Goal: Task Accomplishment & Management: Manage account settings

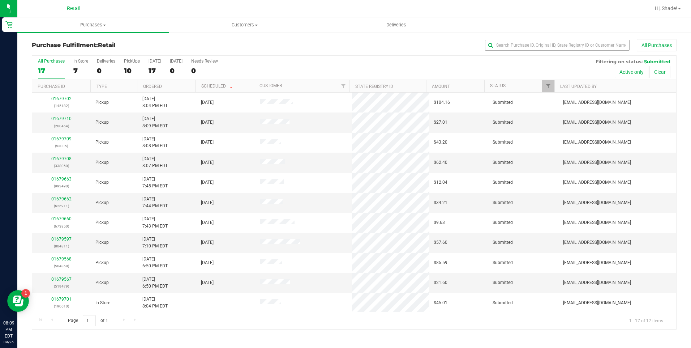
click at [530, 39] on div "All Purchases" at bounding box center [462, 45] width 430 height 12
click at [527, 44] on input "text" at bounding box center [557, 45] width 145 height 11
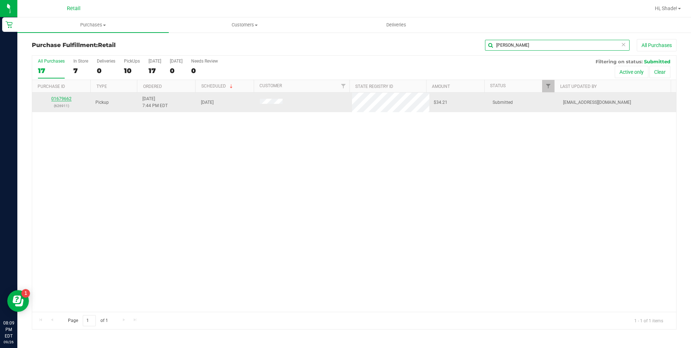
type input "[PERSON_NAME]"
click at [60, 98] on link "01679662" at bounding box center [61, 98] width 20 height 5
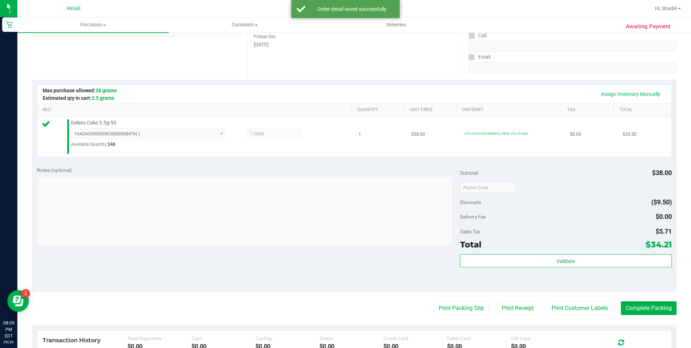
scroll to position [145, 0]
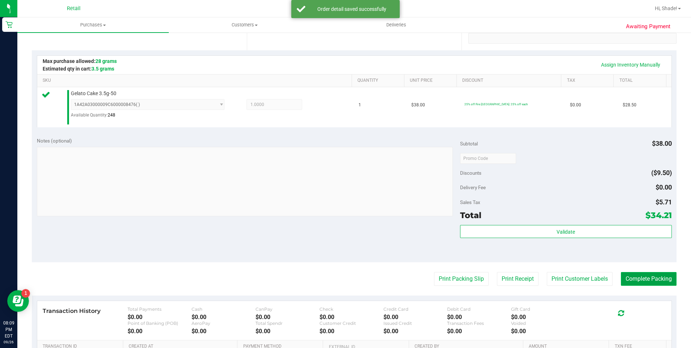
click at [647, 277] on button "Complete Packing" at bounding box center [649, 279] width 56 height 14
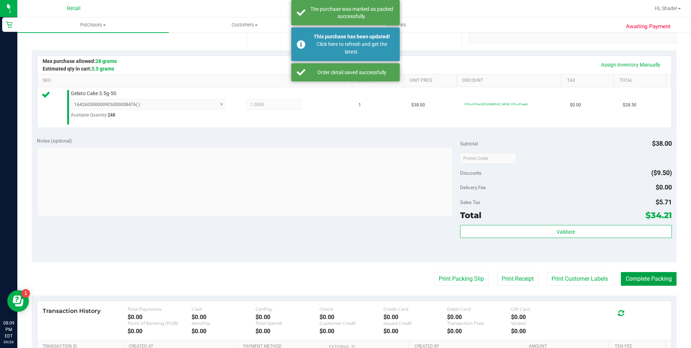
scroll to position [108, 0]
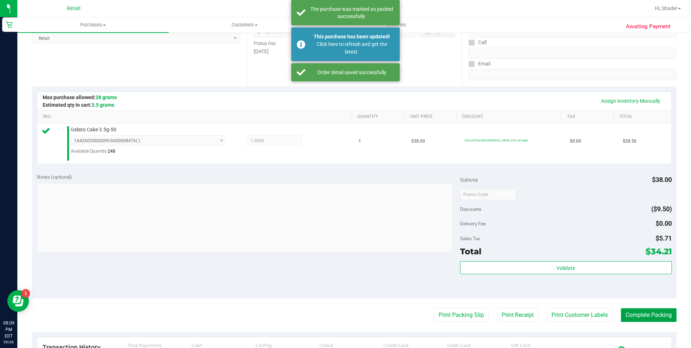
click at [652, 313] on button "Complete Packing" at bounding box center [649, 315] width 56 height 14
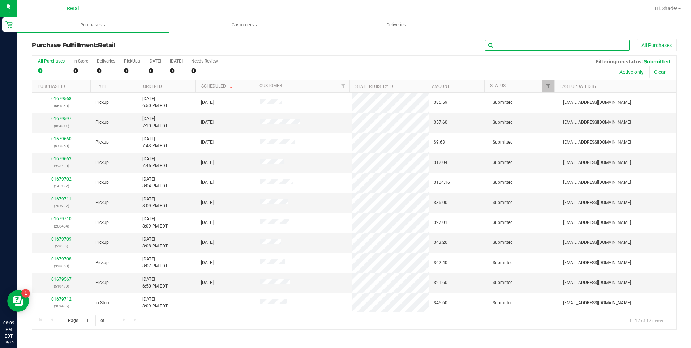
click at [515, 44] on input "text" at bounding box center [557, 45] width 145 height 11
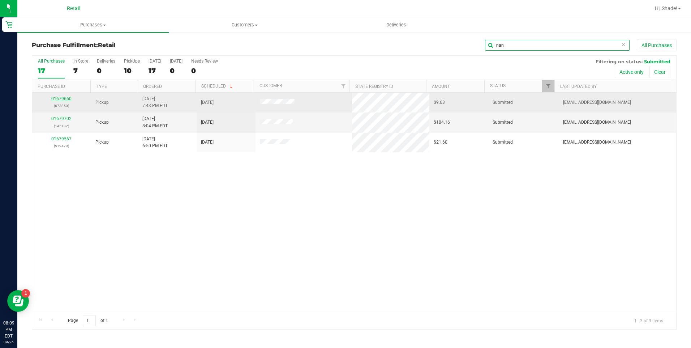
type input "nan"
click at [63, 96] on link "01679660" at bounding box center [61, 98] width 20 height 5
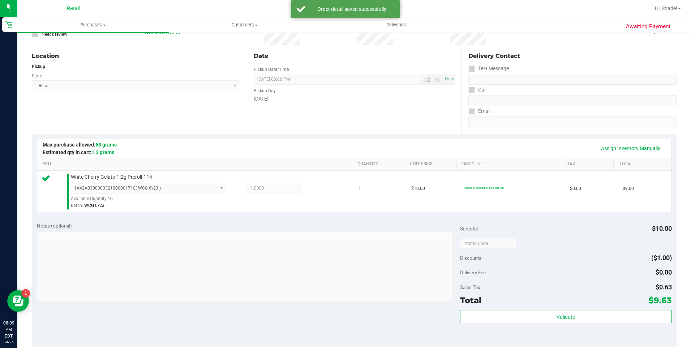
scroll to position [217, 0]
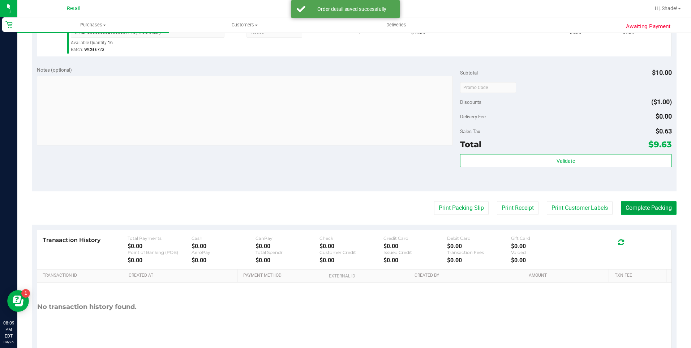
click at [664, 208] on button "Complete Packing" at bounding box center [649, 208] width 56 height 14
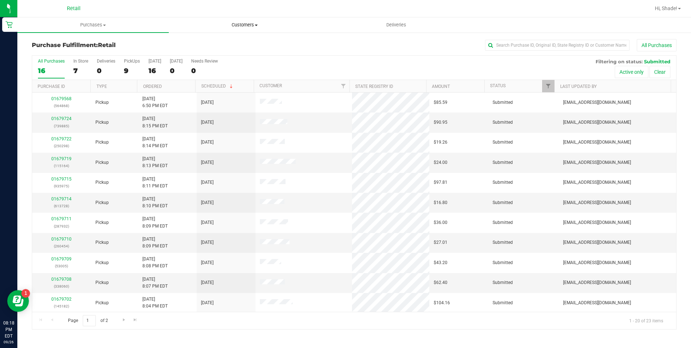
click at [246, 23] on span "Customers" at bounding box center [244, 25] width 151 height 7
click at [220, 42] on li "All customers" at bounding box center [244, 43] width 151 height 9
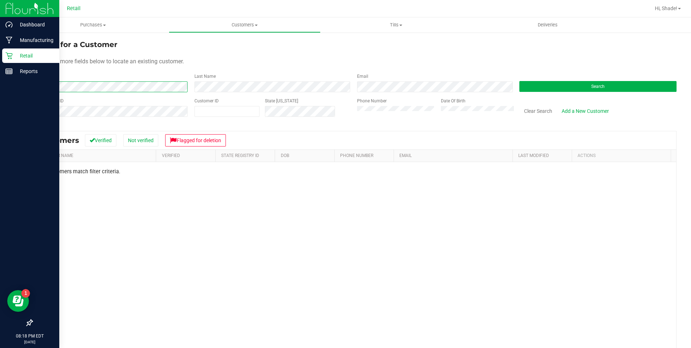
click at [9, 85] on div "Dashboard Manufacturing Retail Reports 08:18 PM EDT [DATE] 09/26 Retail Hi, Sha…" at bounding box center [345, 174] width 691 height 348
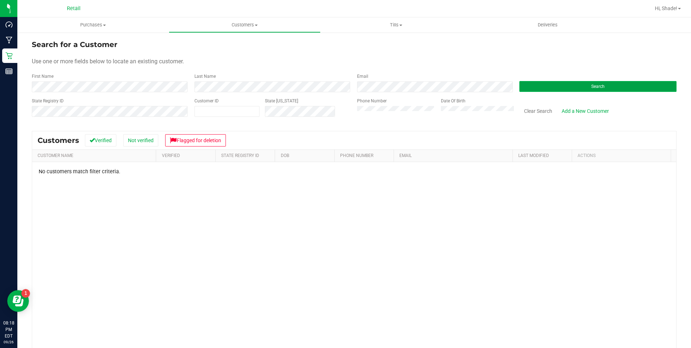
click at [537, 87] on button "Search" at bounding box center [597, 86] width 157 height 11
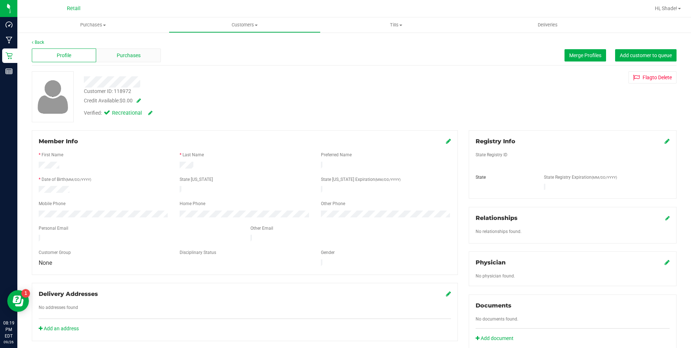
click at [119, 58] on span "Purchases" at bounding box center [129, 56] width 24 height 8
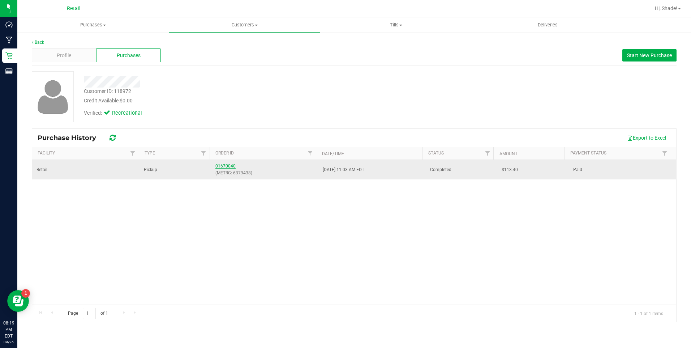
click at [218, 166] on link "01670040" at bounding box center [225, 165] width 20 height 5
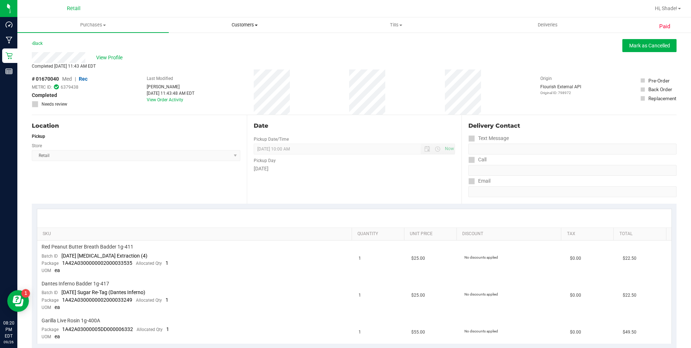
click at [234, 23] on span "Customers" at bounding box center [244, 25] width 151 height 7
click at [217, 43] on span "All customers" at bounding box center [195, 43] width 52 height 6
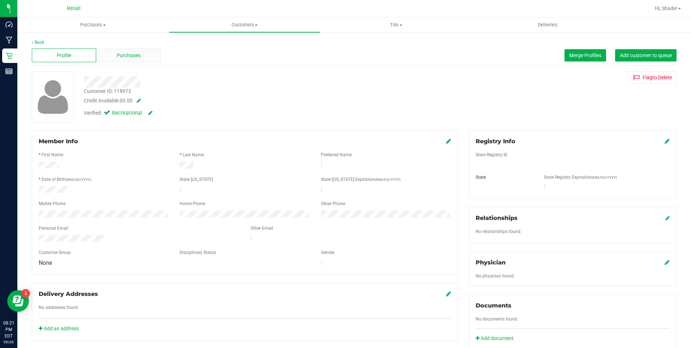
click at [122, 53] on span "Purchases" at bounding box center [129, 56] width 24 height 8
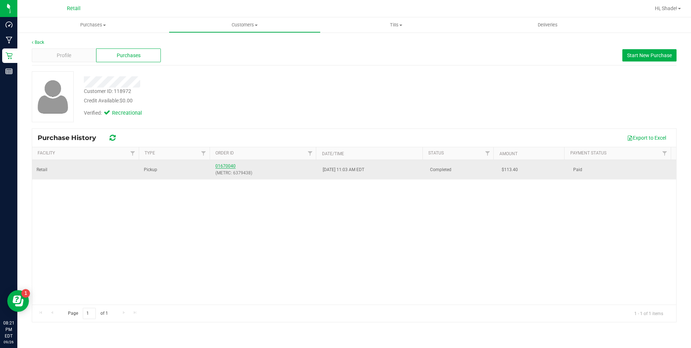
click at [228, 165] on link "01670040" at bounding box center [225, 165] width 20 height 5
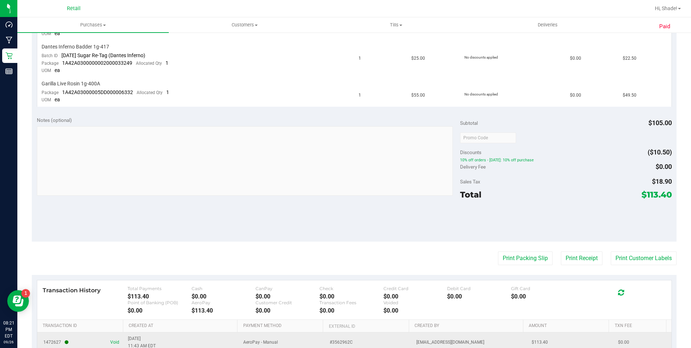
scroll to position [313, 0]
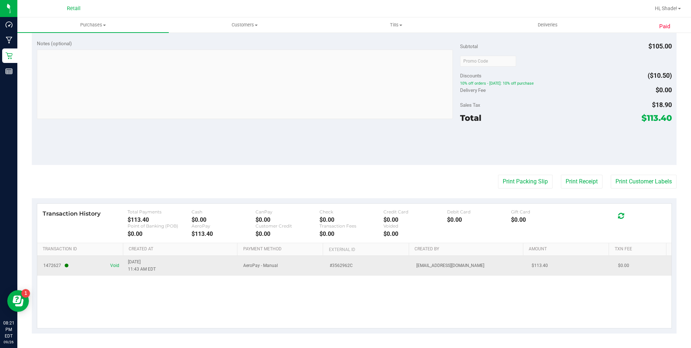
click at [108, 267] on span "1472627 Void" at bounding box center [81, 265] width 78 height 7
click at [113, 263] on span "Void" at bounding box center [114, 265] width 9 height 7
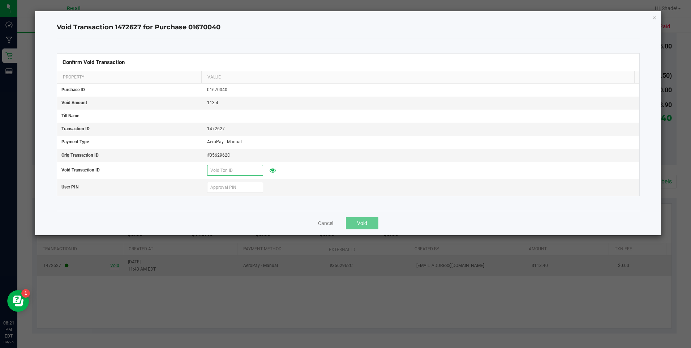
click at [248, 172] on input "text" at bounding box center [235, 170] width 56 height 11
type input "92625"
click at [240, 194] on td at bounding box center [421, 187] width 436 height 17
click at [241, 190] on input "text" at bounding box center [235, 187] width 56 height 11
type input "532189"
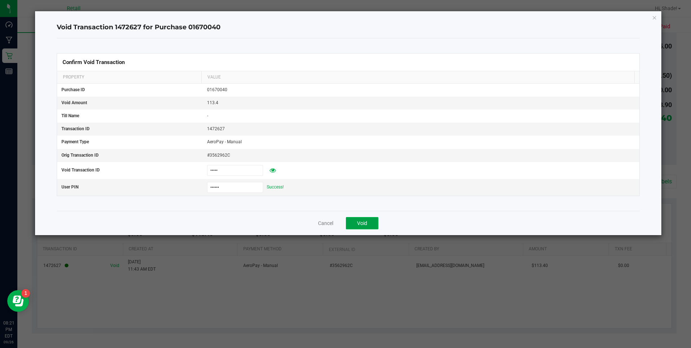
click at [360, 224] on span "Void" at bounding box center [362, 223] width 10 height 6
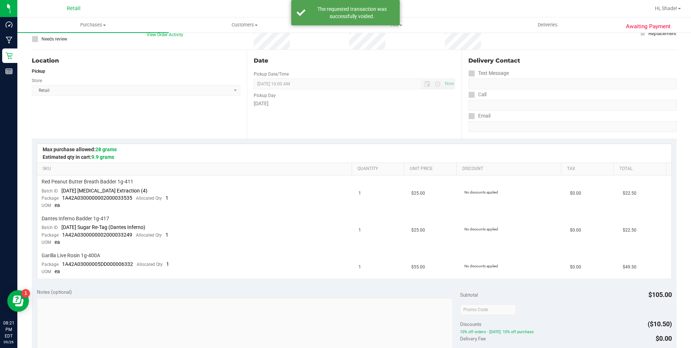
scroll to position [0, 0]
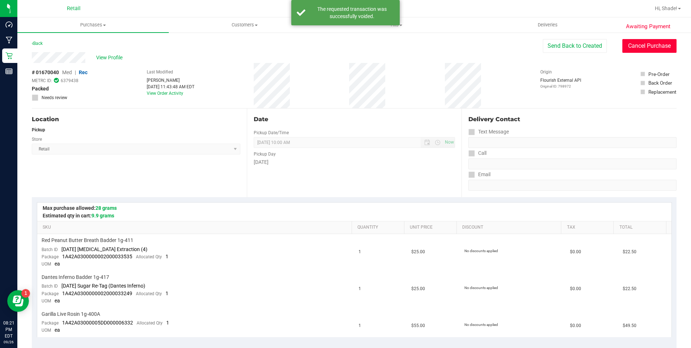
click at [649, 42] on button "Cancel Purchase" at bounding box center [649, 46] width 54 height 14
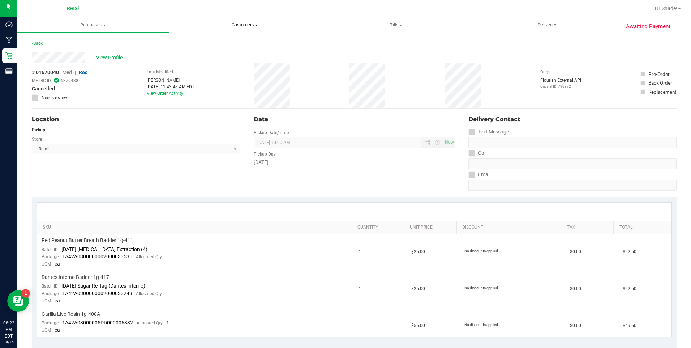
click at [245, 26] on span "Customers" at bounding box center [244, 25] width 151 height 7
click at [210, 42] on span "All customers" at bounding box center [195, 43] width 52 height 6
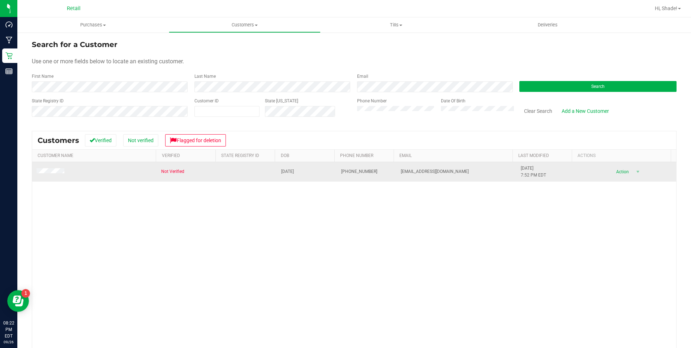
click at [60, 164] on td at bounding box center [94, 172] width 125 height 20
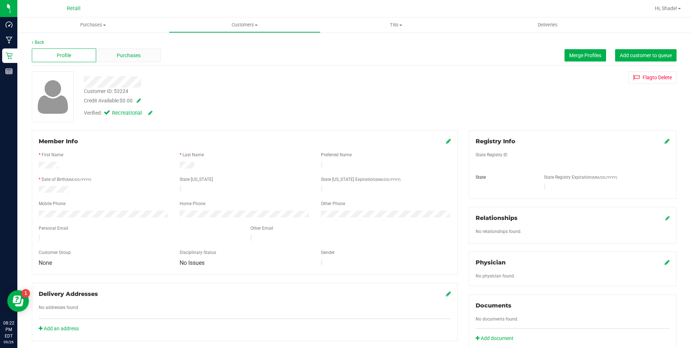
click at [128, 51] on div "Purchases" at bounding box center [128, 55] width 64 height 14
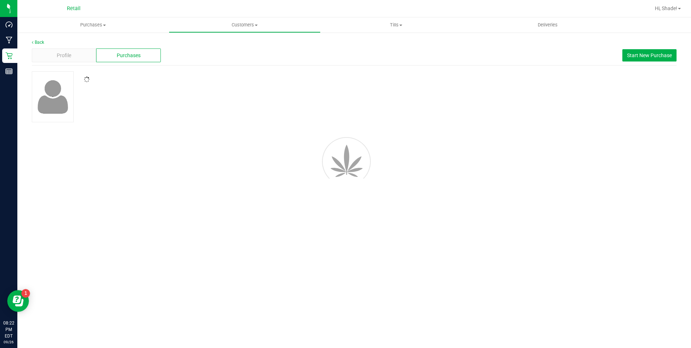
click at [126, 53] on span "Purchases" at bounding box center [129, 56] width 24 height 8
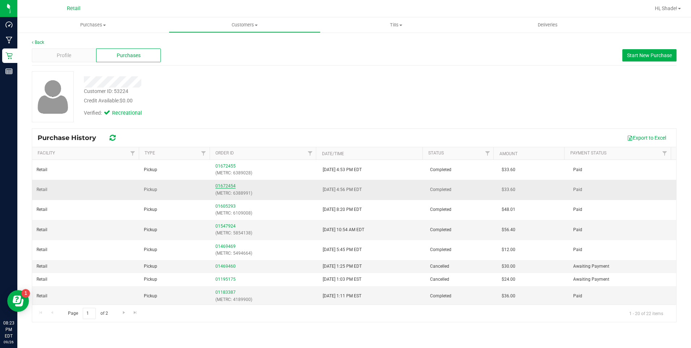
click at [227, 185] on link "01672454" at bounding box center [225, 185] width 20 height 5
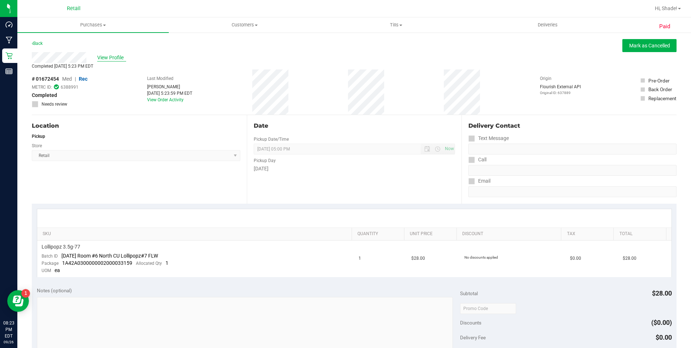
click at [116, 55] on span "View Profile" at bounding box center [111, 58] width 29 height 8
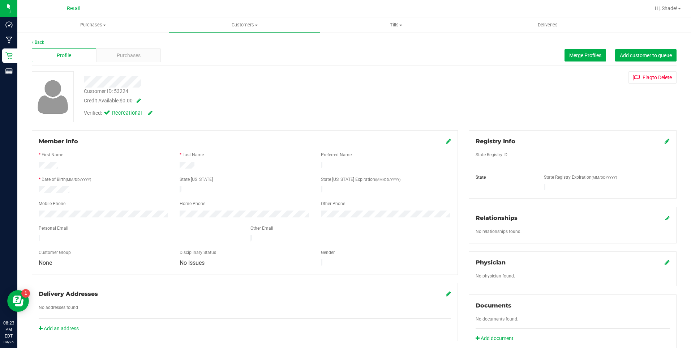
click at [117, 55] on span "Purchases" at bounding box center [129, 56] width 24 height 8
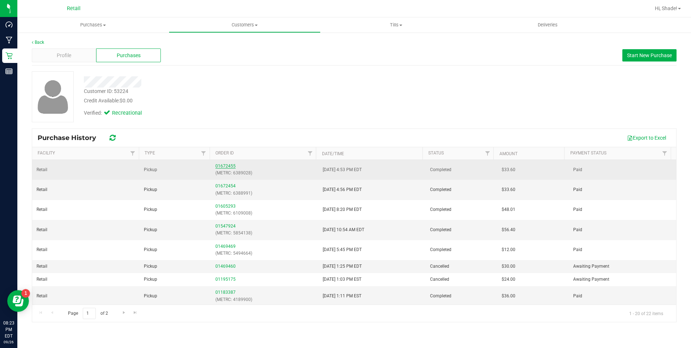
click at [225, 166] on link "01672455" at bounding box center [225, 165] width 20 height 5
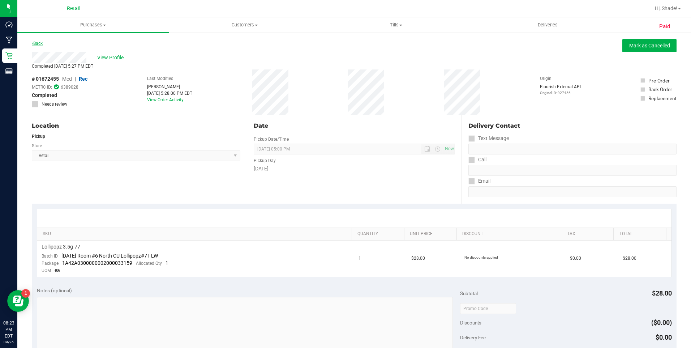
click at [43, 43] on link "Back" at bounding box center [37, 43] width 11 height 5
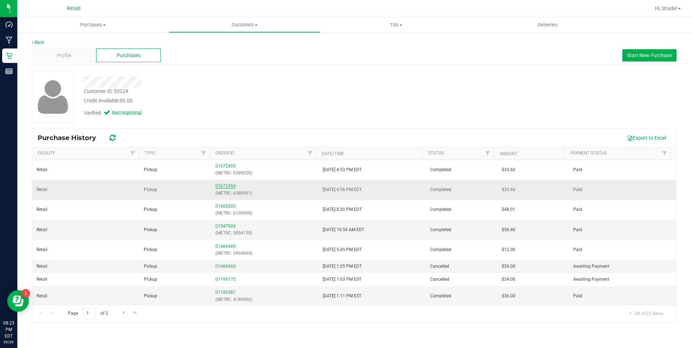
click at [228, 185] on link "01672454" at bounding box center [225, 185] width 20 height 5
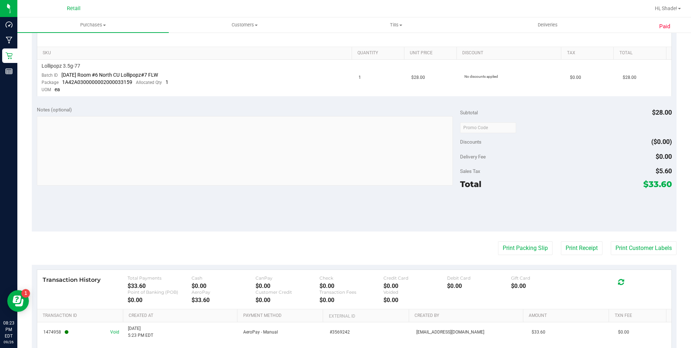
scroll to position [247, 0]
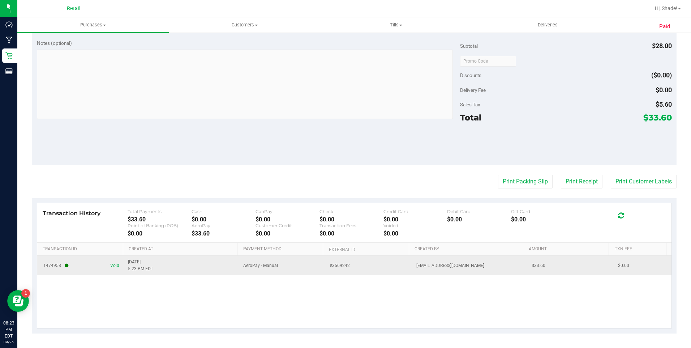
click at [116, 261] on td "1474958 Void" at bounding box center [80, 265] width 86 height 20
click at [112, 265] on span "Void" at bounding box center [114, 265] width 9 height 7
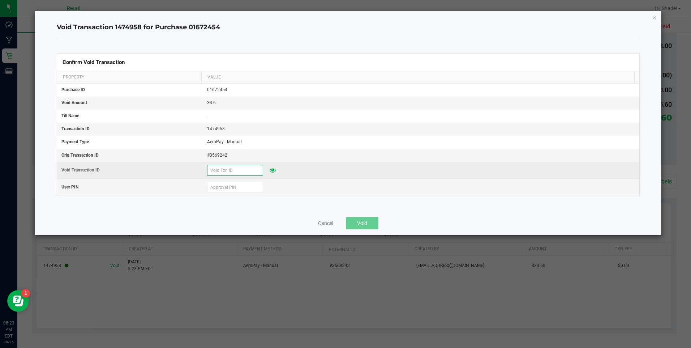
click at [233, 166] on input "text" at bounding box center [235, 170] width 56 height 11
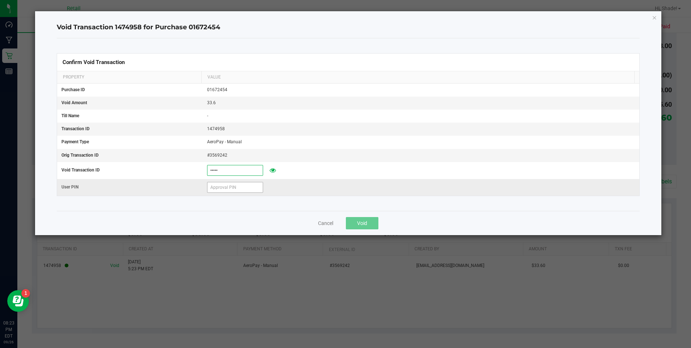
type input "92625"
click at [236, 189] on input "text" at bounding box center [235, 187] width 56 height 11
type input "532189"
click at [370, 227] on button "Void" at bounding box center [362, 223] width 33 height 12
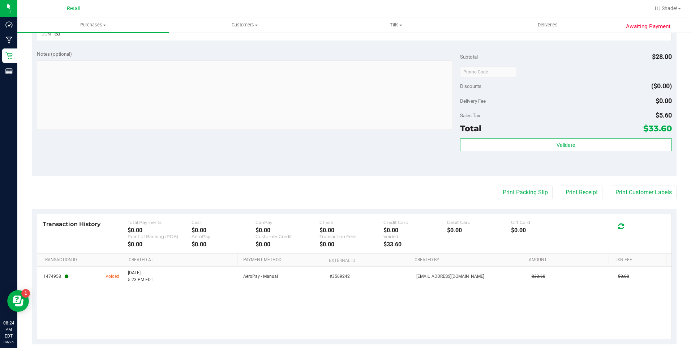
scroll to position [0, 0]
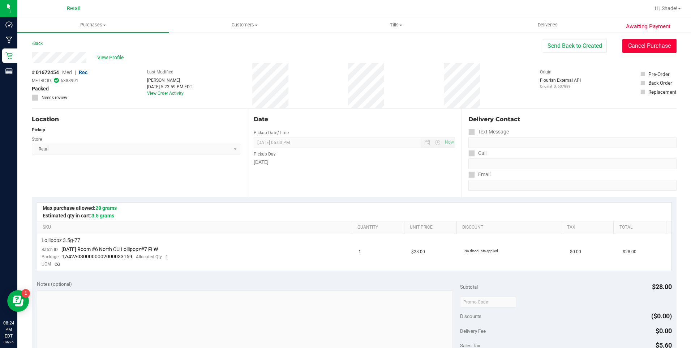
drag, startPoint x: 636, startPoint y: 48, endPoint x: 380, endPoint y: 43, distance: 255.8
click at [636, 48] on button "Cancel Purchase" at bounding box center [649, 46] width 54 height 14
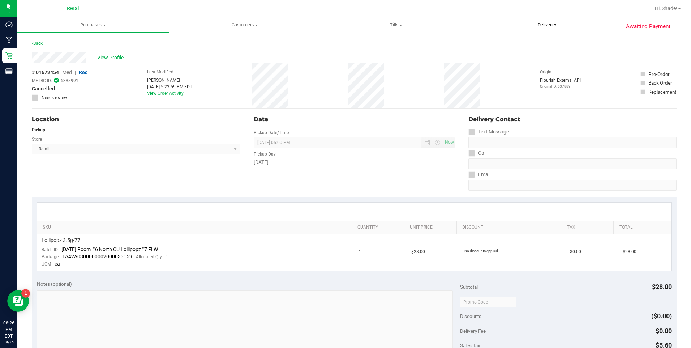
click at [549, 21] on uib-tab-heading "Deliveries" at bounding box center [547, 25] width 151 height 14
